Goal: Task Accomplishment & Management: Use online tool/utility

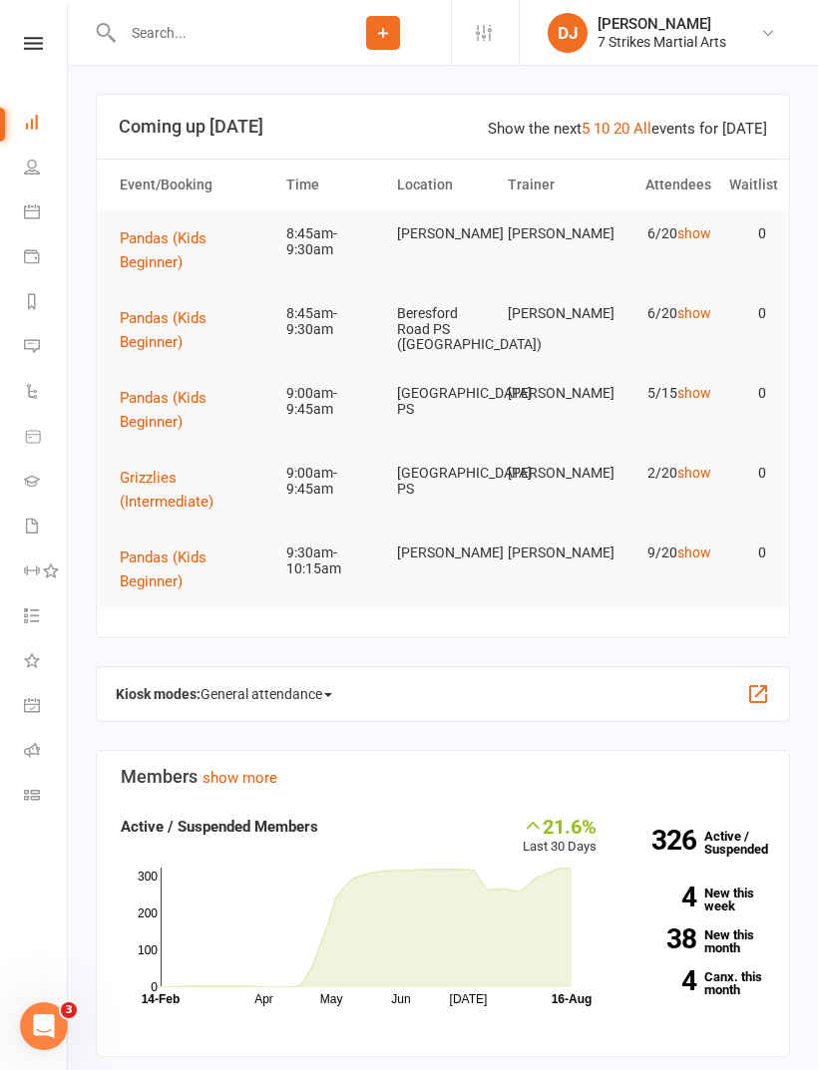
click at [25, 48] on icon at bounding box center [33, 43] width 19 height 13
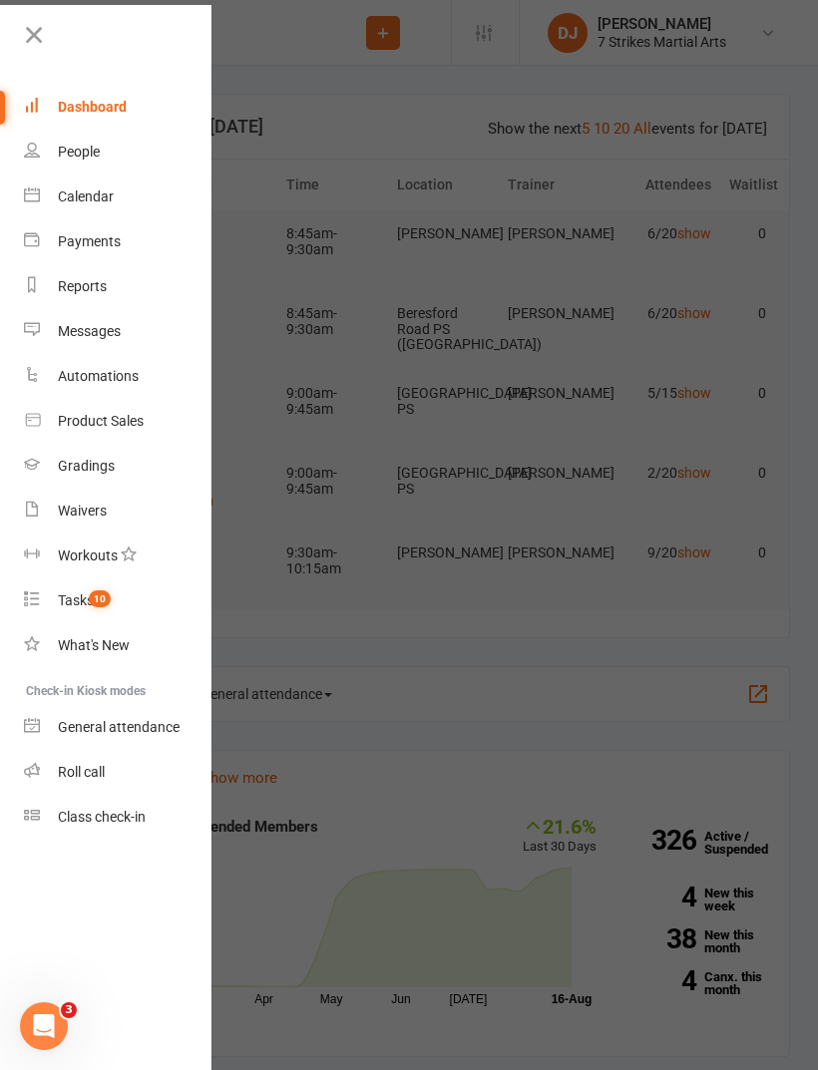
click at [68, 758] on link "Roll call" at bounding box center [118, 772] width 188 height 45
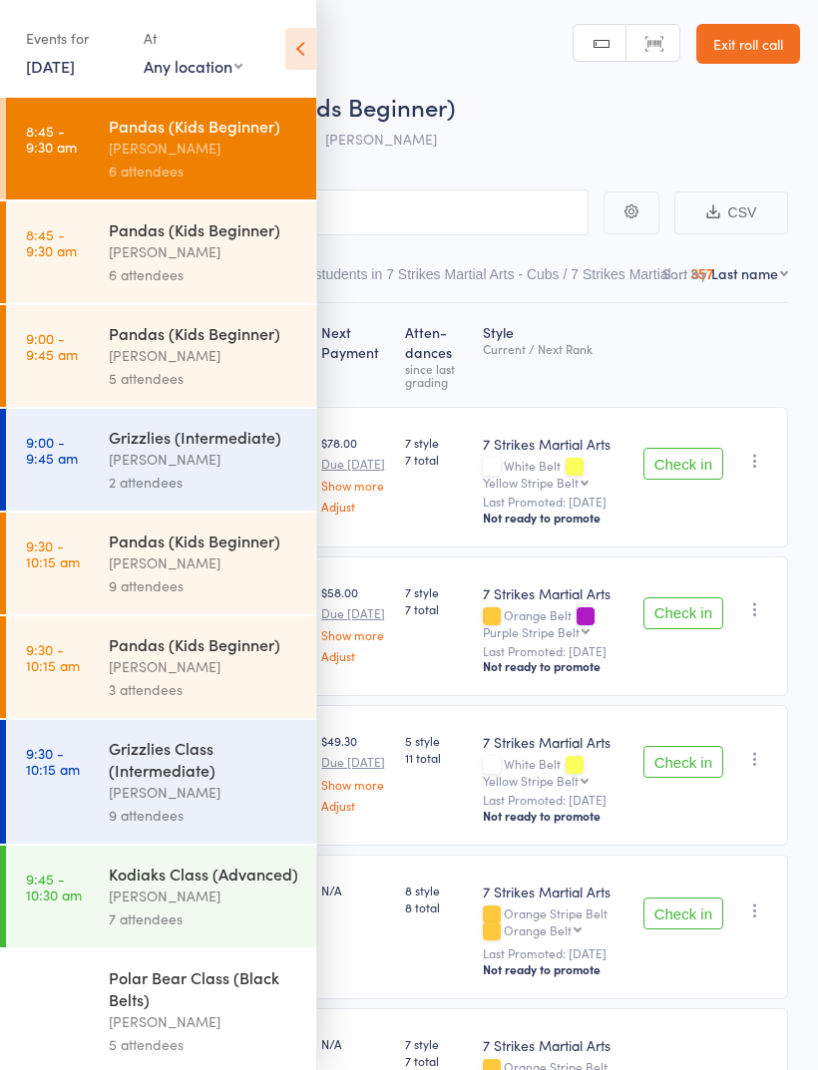
click at [177, 76] on select "Any location [GEOGRAPHIC_DATA] [GEOGRAPHIC_DATA][PERSON_NAME] [GEOGRAPHIC_DATA]…" at bounding box center [193, 66] width 99 height 22
select select "1"
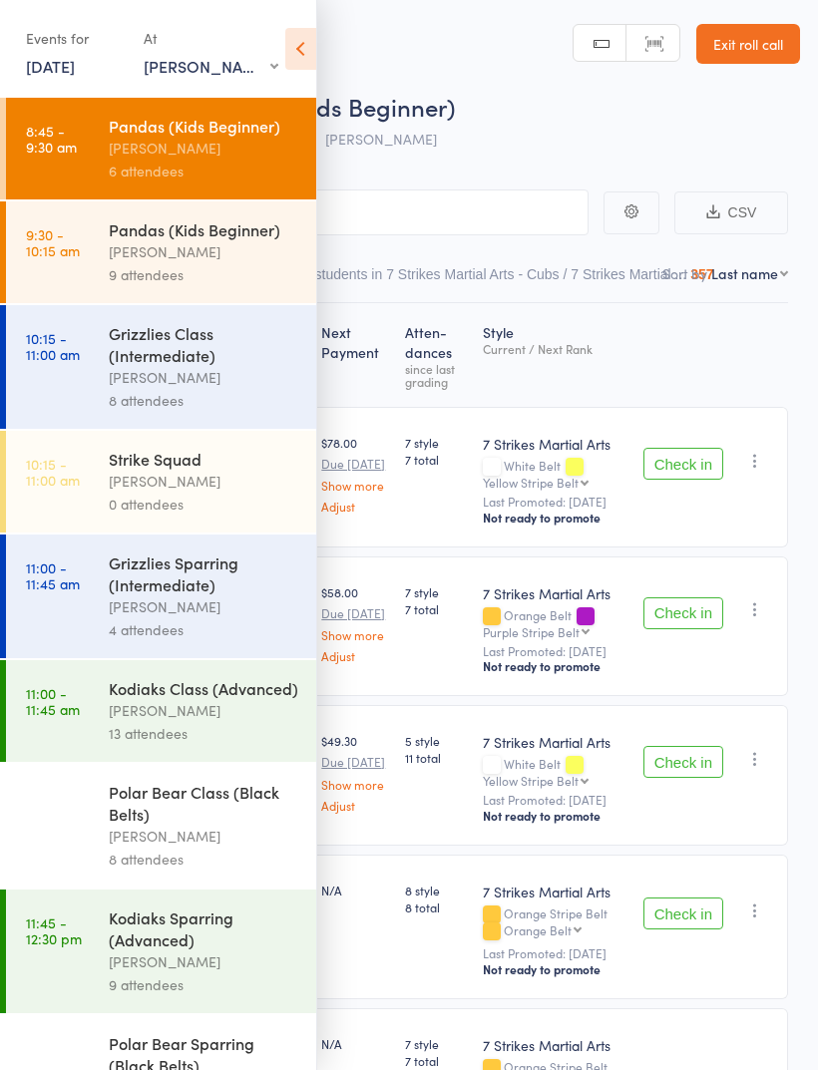
click at [138, 152] on div "[PERSON_NAME]" at bounding box center [204, 148] width 190 height 23
click at [300, 49] on icon at bounding box center [300, 49] width 31 height 42
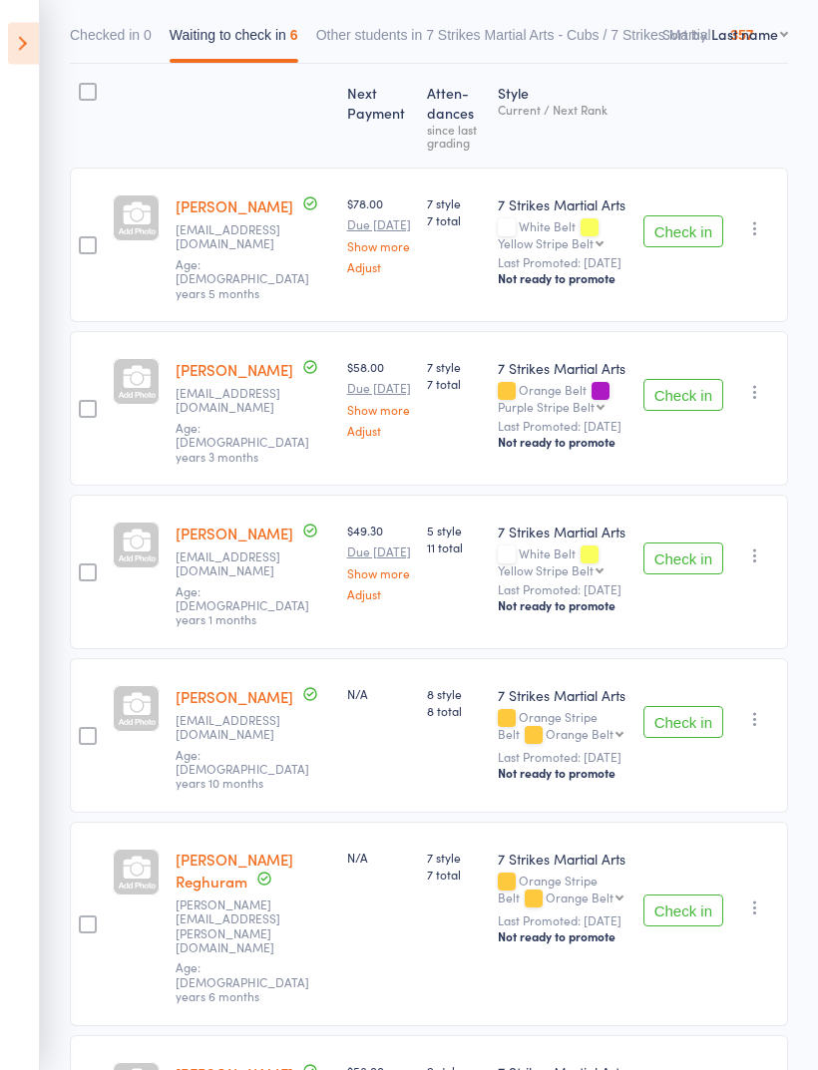
scroll to position [239, 0]
click at [696, 239] on button "Check in" at bounding box center [683, 231] width 80 height 32
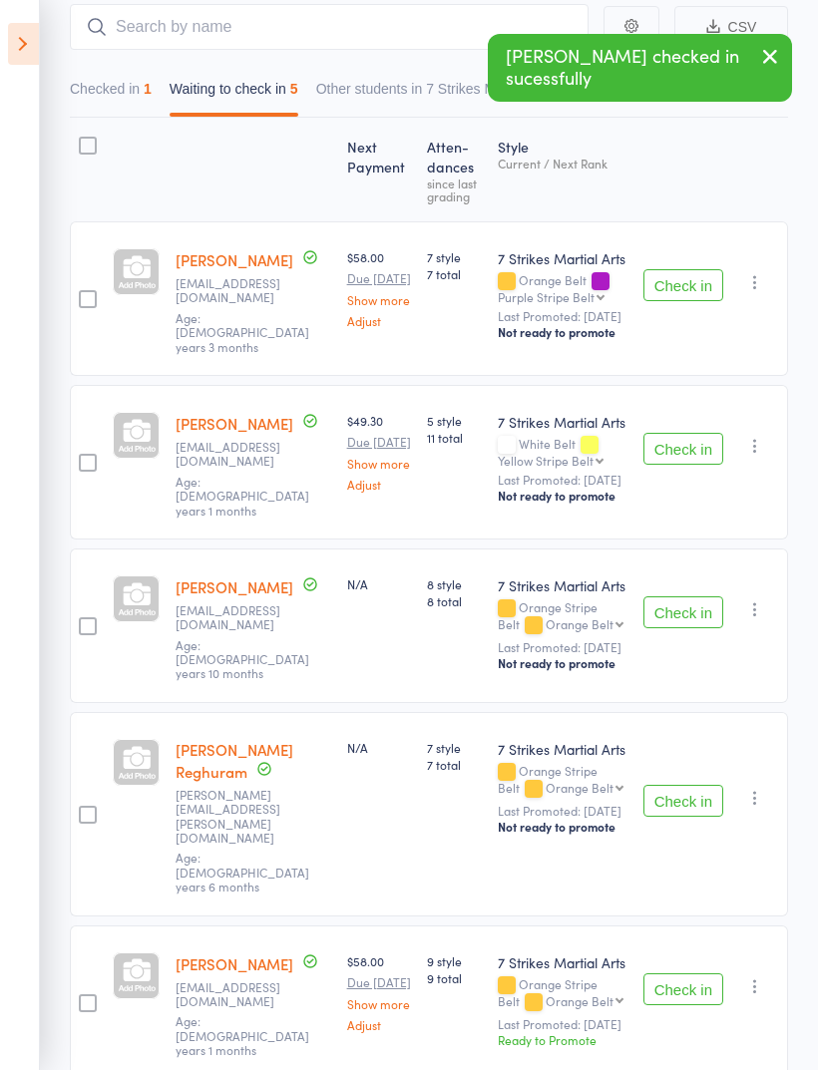
click at [689, 455] on button "Check in" at bounding box center [683, 449] width 80 height 32
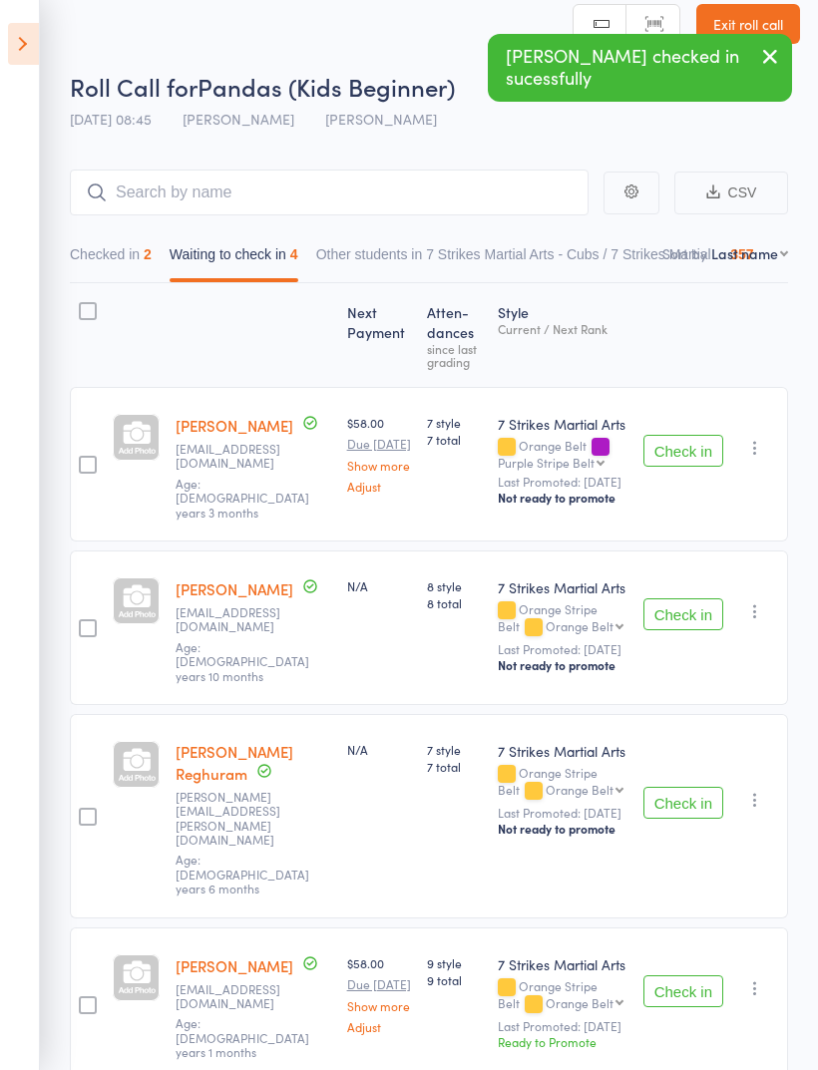
click at [691, 975] on button "Check in" at bounding box center [683, 991] width 80 height 32
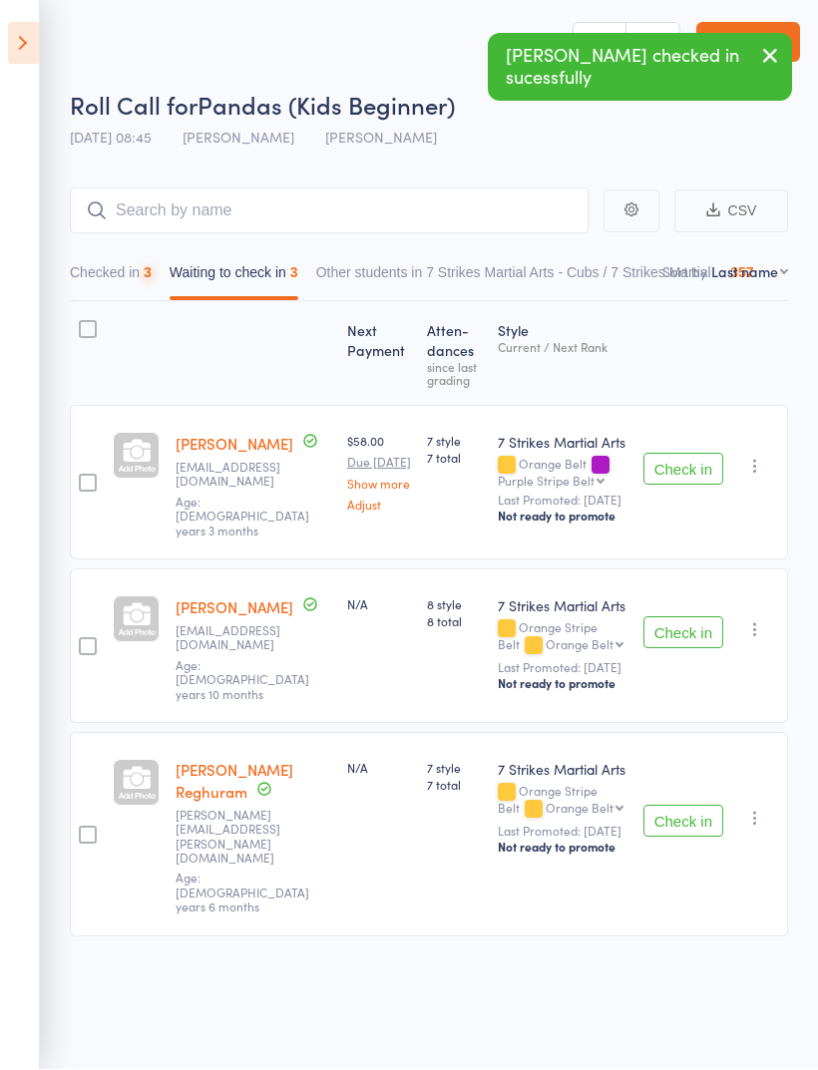
scroll to position [14, 0]
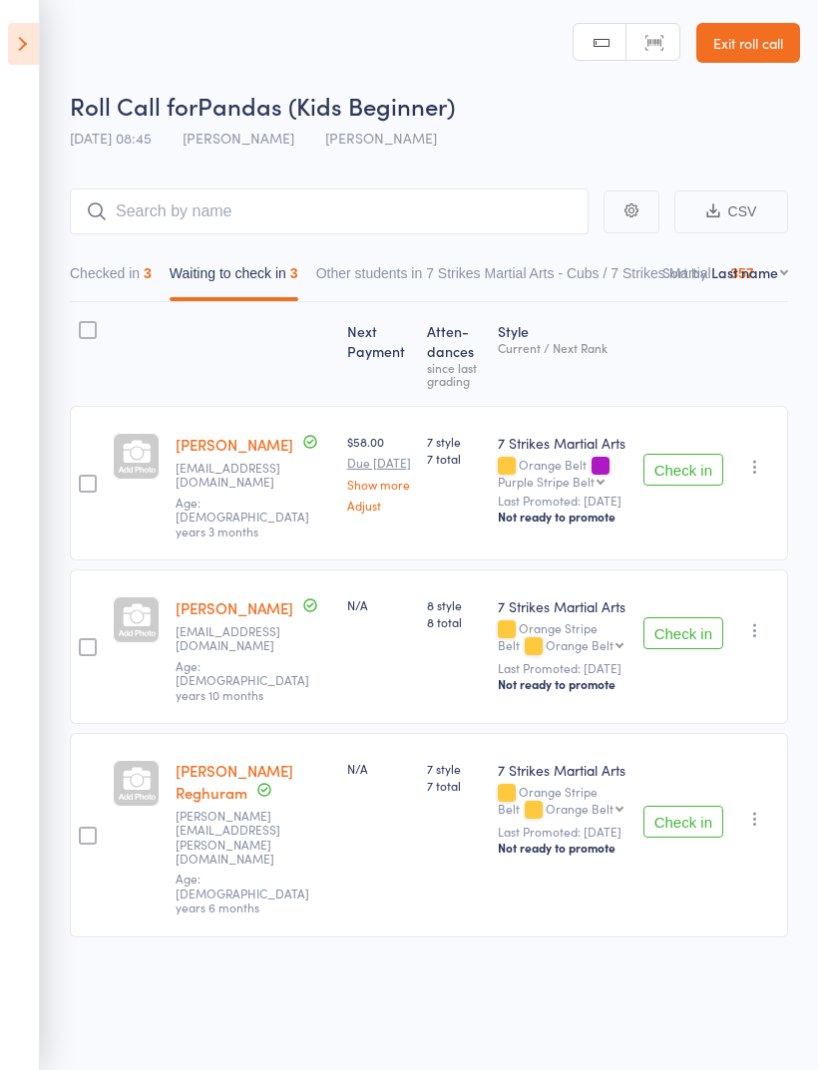
click at [692, 627] on button "Check in" at bounding box center [683, 633] width 80 height 32
